Goal: Check status: Check status

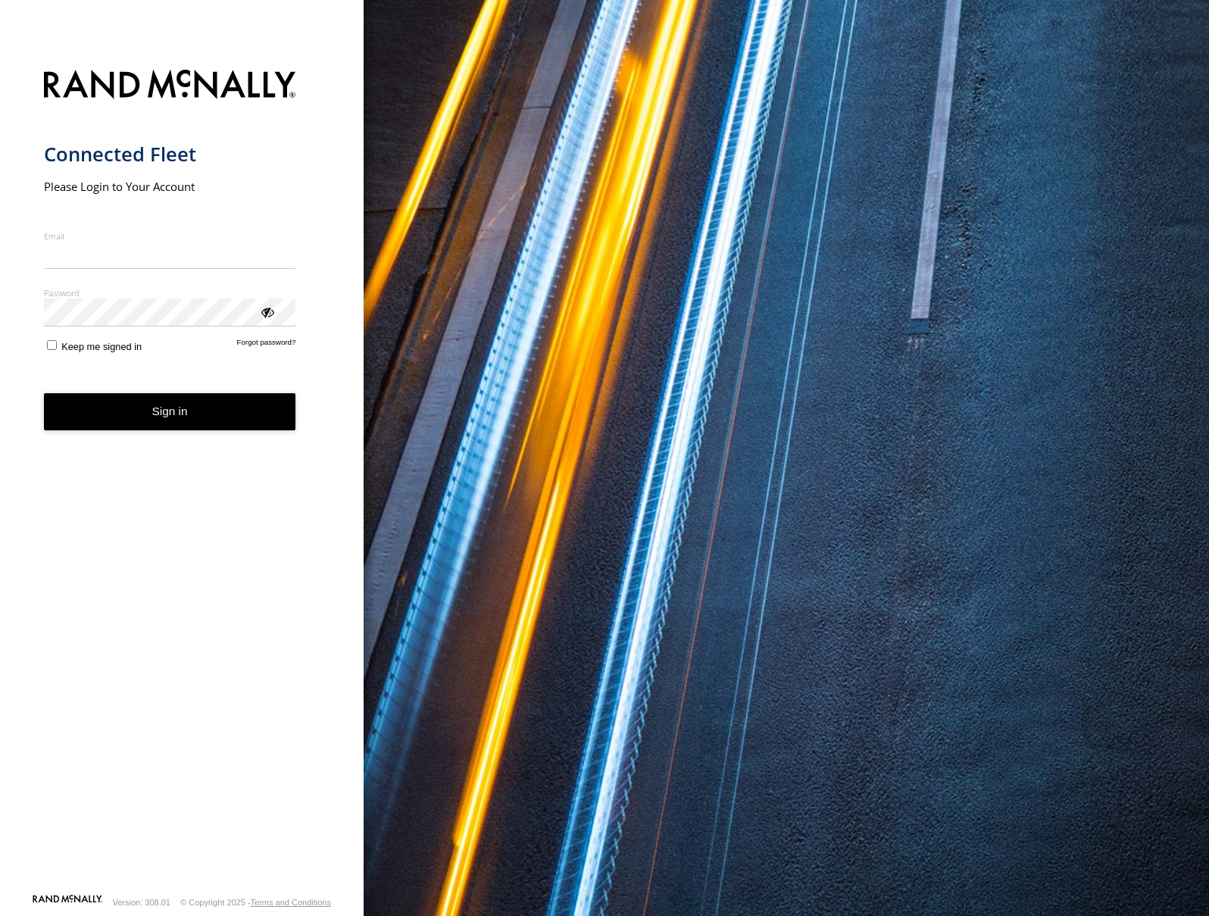
type input "**********"
click at [210, 430] on button "Sign in" at bounding box center [170, 411] width 252 height 37
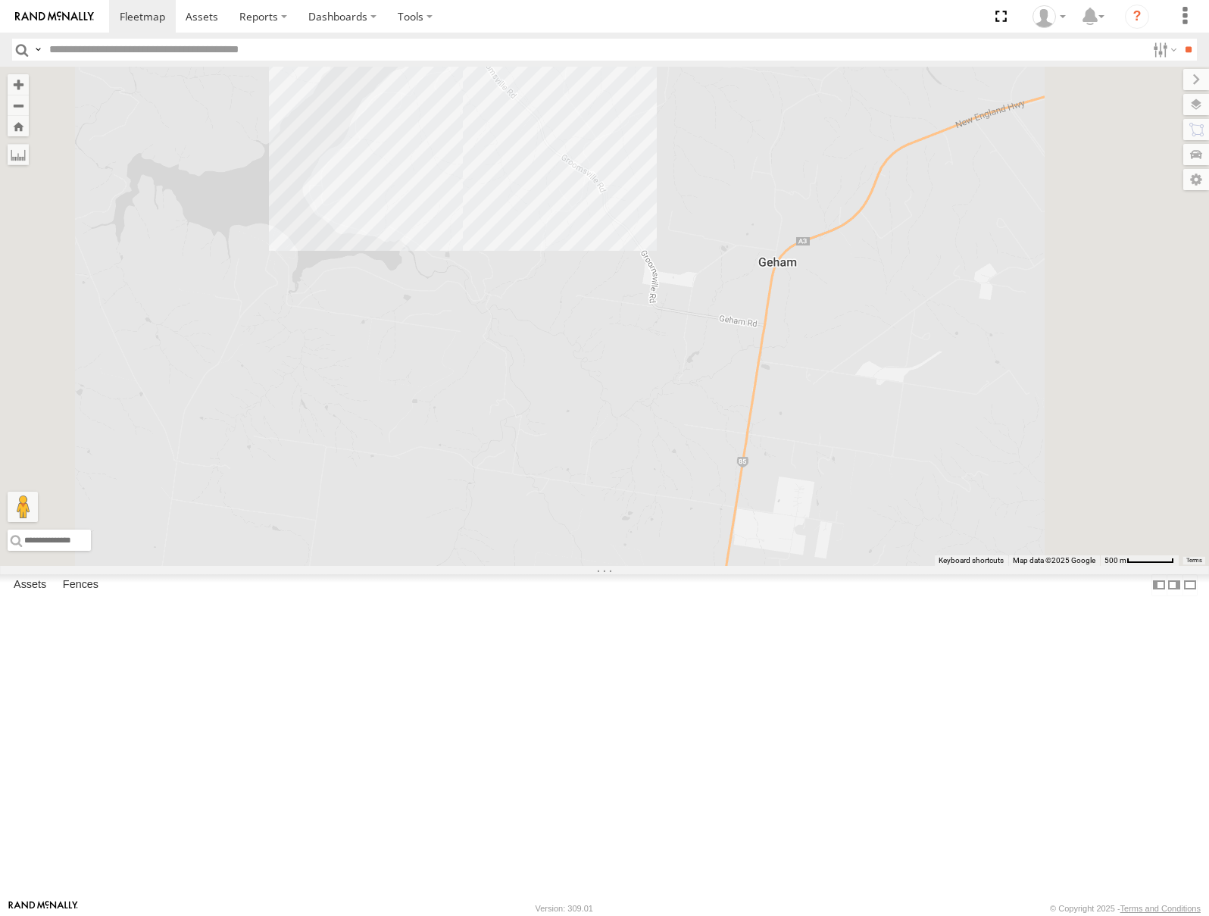
click at [0, 0] on div "All Assets" at bounding box center [0, 0] width 0 height 0
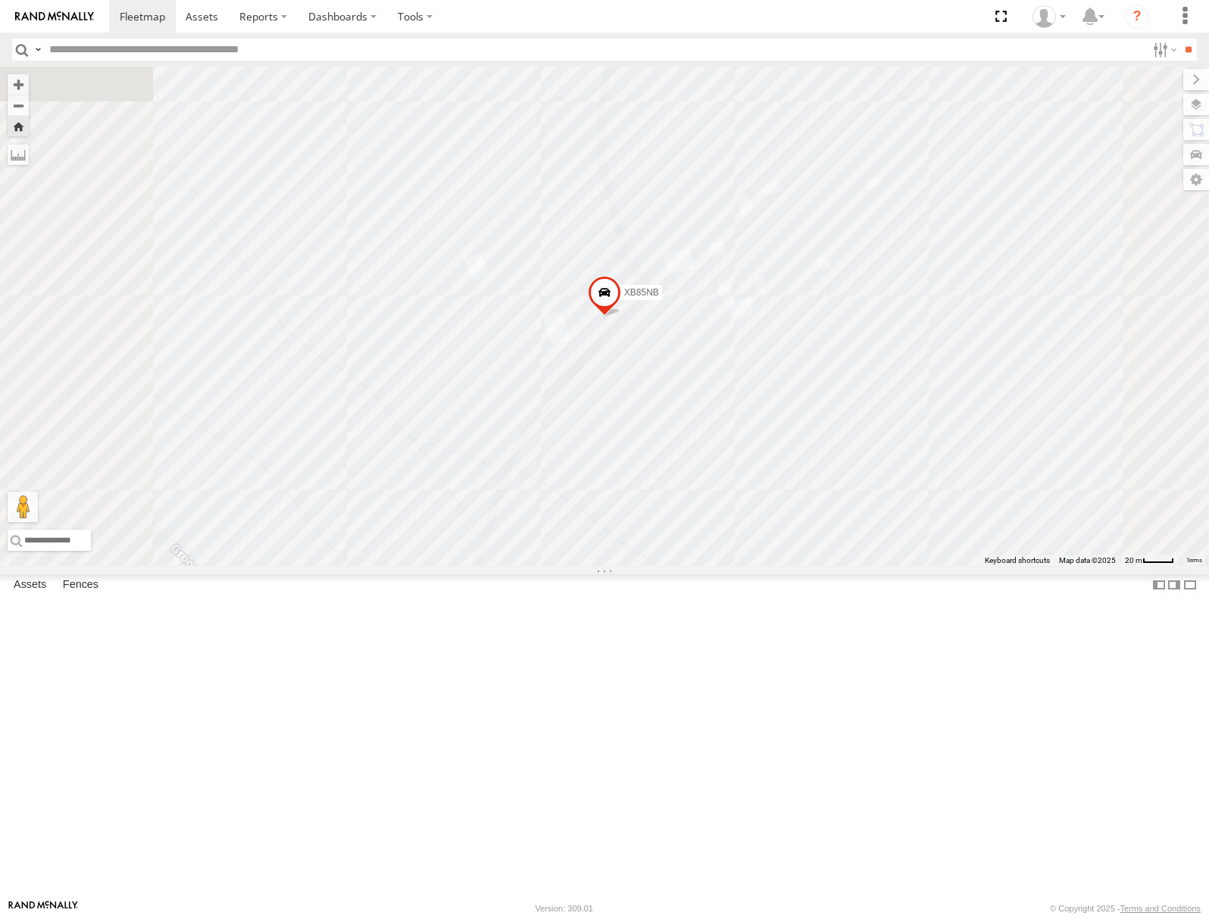
click at [621, 317] on span at bounding box center [604, 296] width 33 height 41
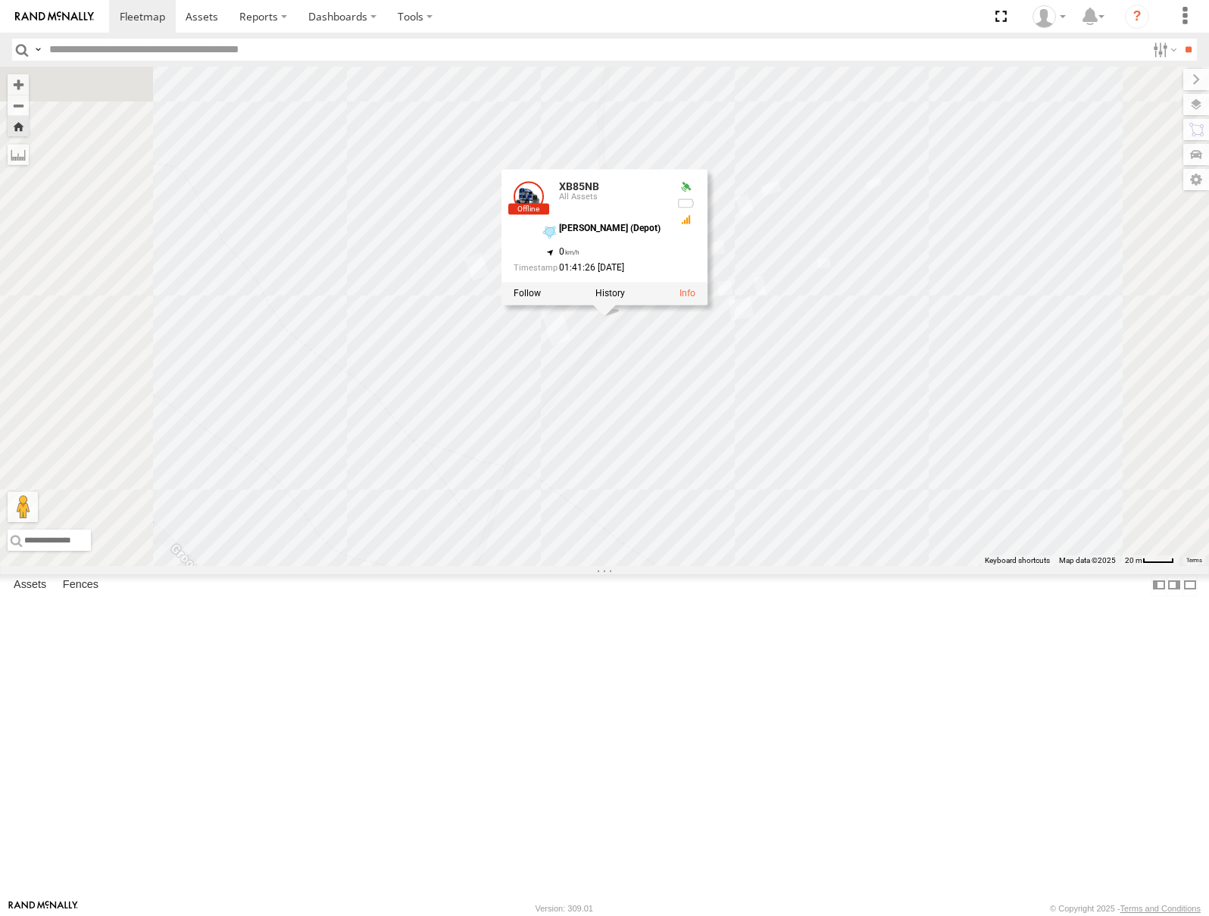
click at [708, 305] on div at bounding box center [605, 294] width 206 height 23
click at [696, 299] on link at bounding box center [688, 294] width 16 height 11
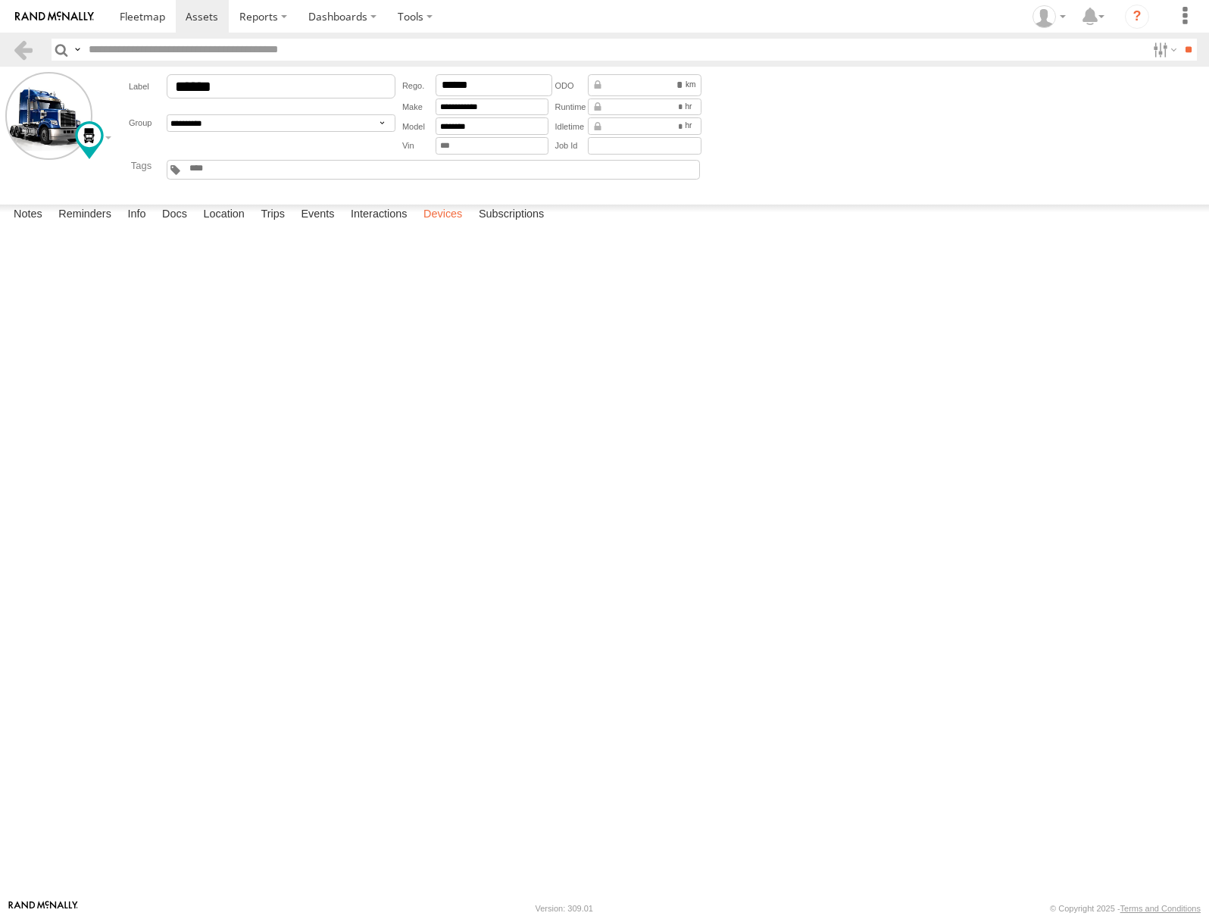
click at [465, 226] on label "Devices" at bounding box center [443, 215] width 54 height 21
click at [0, 0] on div "Plug N Play" at bounding box center [0, 0] width 0 height 0
drag, startPoint x: 52, startPoint y: 267, endPoint x: 150, endPoint y: 269, distance: 97.7
click at [0, 0] on div "353635113521310 Ed-Roy Contracting Offline Plug N Play 4.50 19:37 05/06/2023 14…" at bounding box center [0, 0] width 0 height 0
copy div "353635113521310"
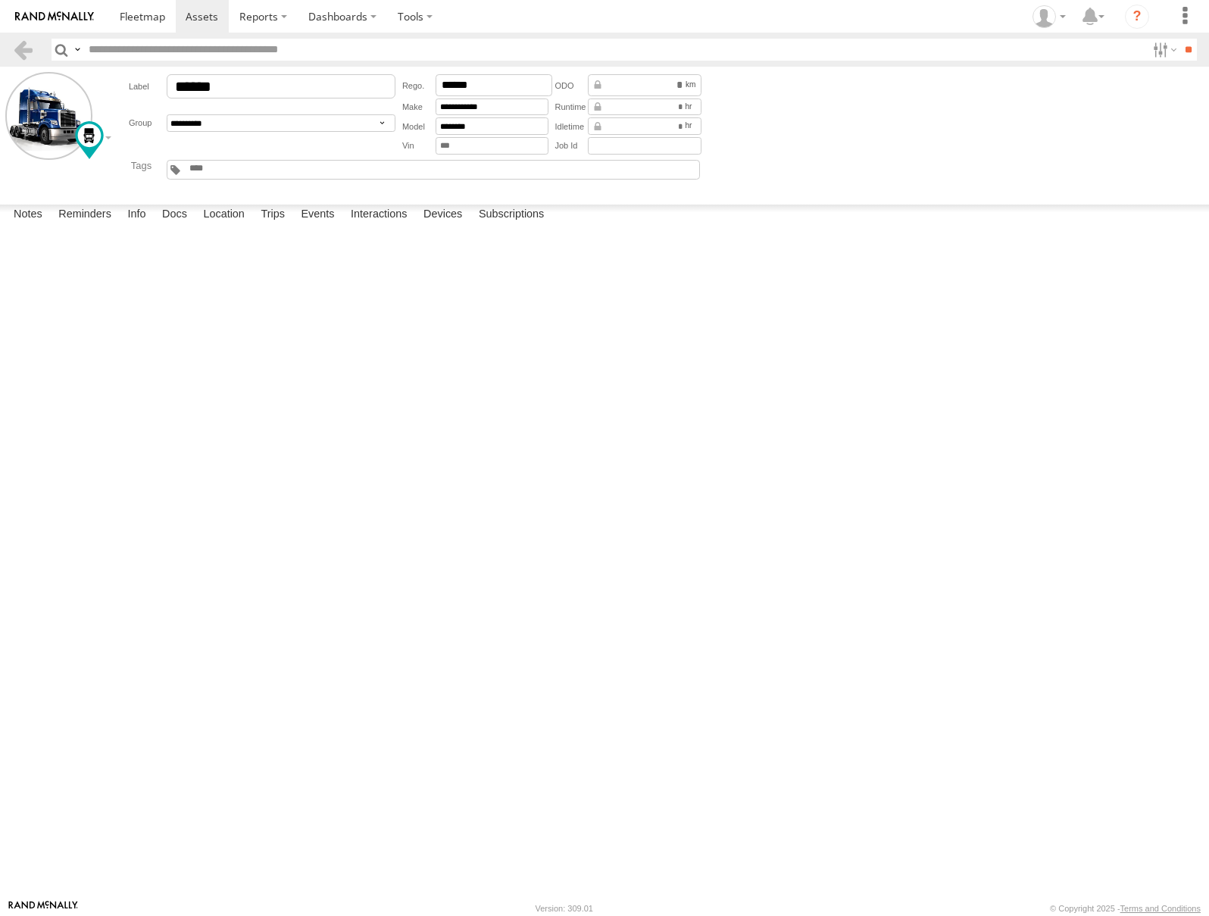
click at [11, 56] on header "Search Query Asset ID Asset Label Registration Manufacturer Model VIN Job ID" at bounding box center [604, 50] width 1209 height 34
click at [16, 55] on link at bounding box center [23, 50] width 22 height 22
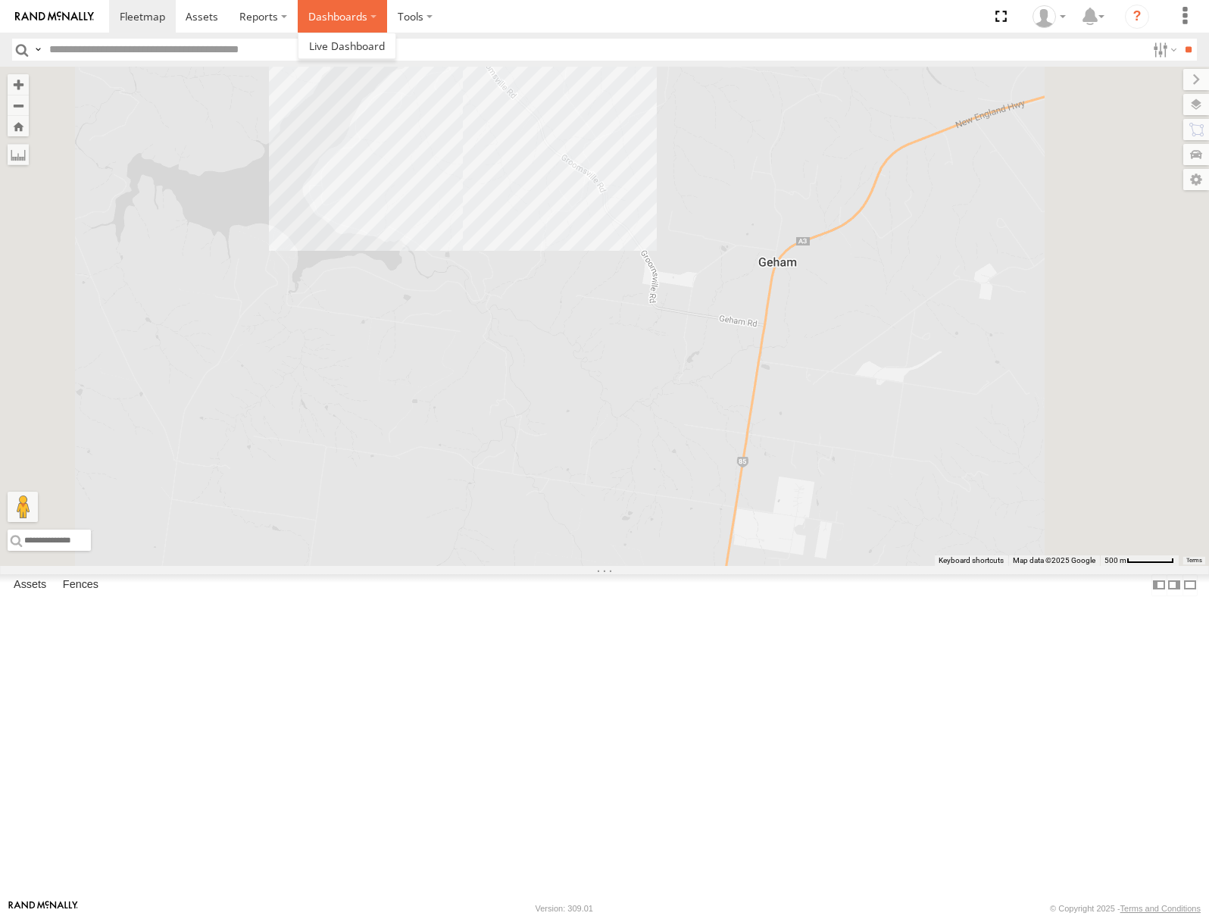
click at [339, 19] on label "Dashboards" at bounding box center [342, 16] width 89 height 33
click at [411, 20] on label at bounding box center [415, 16] width 56 height 33
click at [338, 19] on label "Dashboards" at bounding box center [342, 16] width 89 height 33
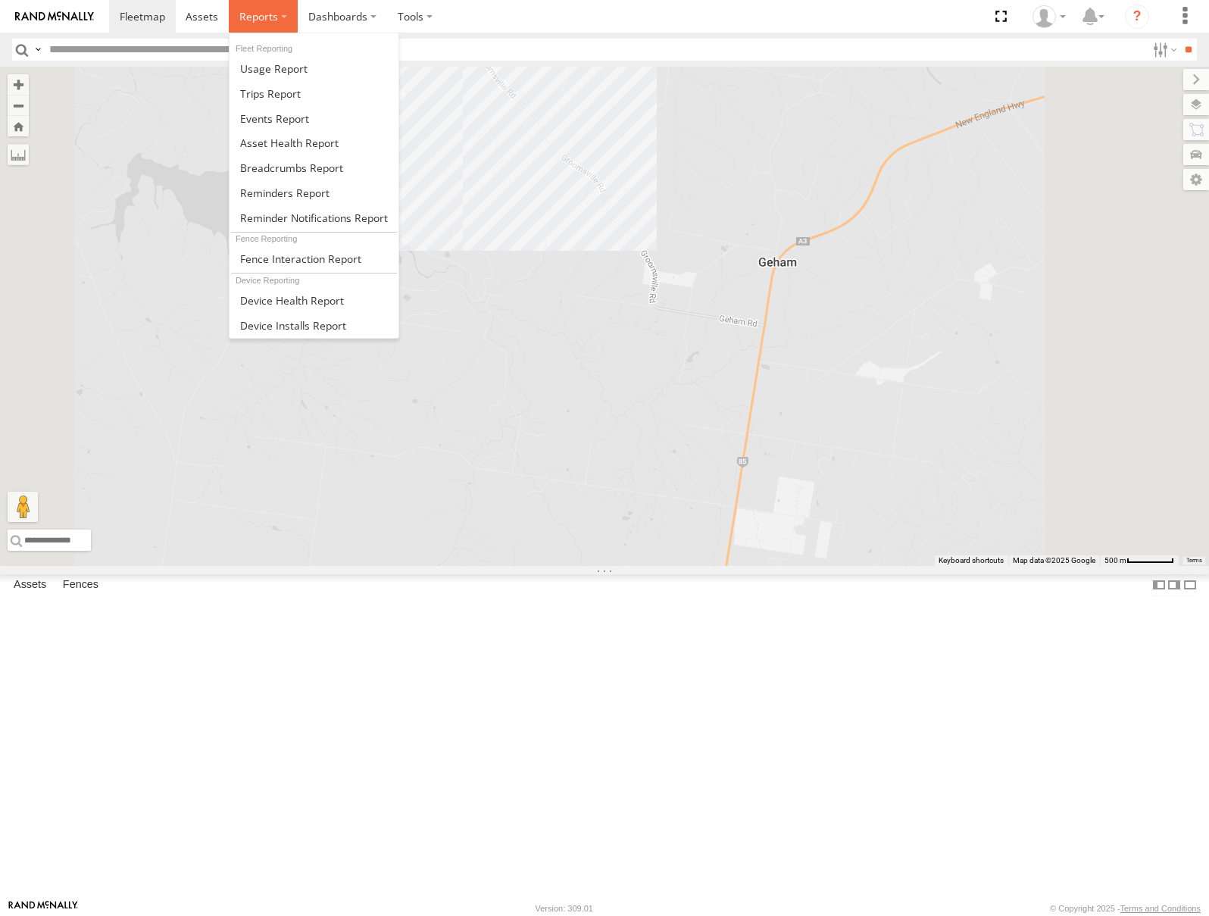
click at [271, 15] on span at bounding box center [258, 16] width 39 height 14
click at [303, 308] on link at bounding box center [314, 300] width 169 height 25
